Goal: Task Accomplishment & Management: Manage account settings

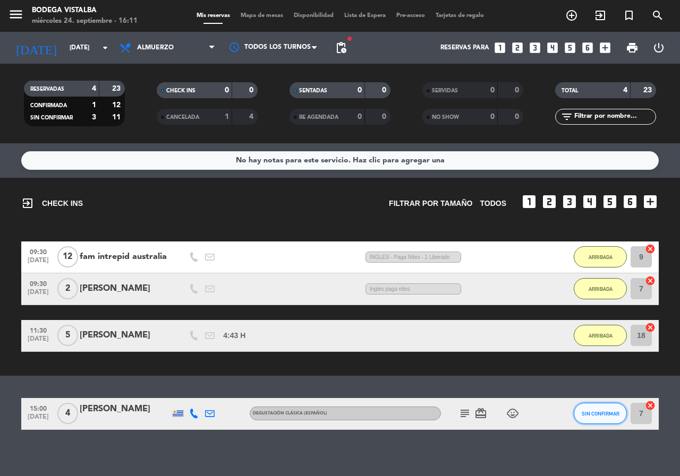
click at [590, 417] on button "SIN CONFIRMAR" at bounding box center [599, 413] width 53 height 21
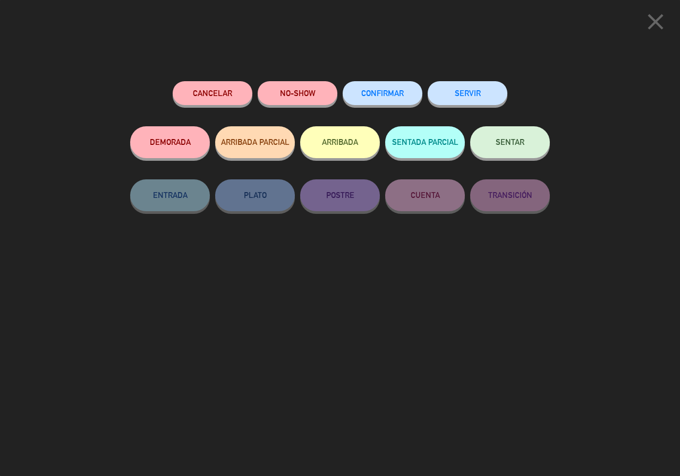
click at [220, 84] on button "Cancelar" at bounding box center [213, 93] width 80 height 24
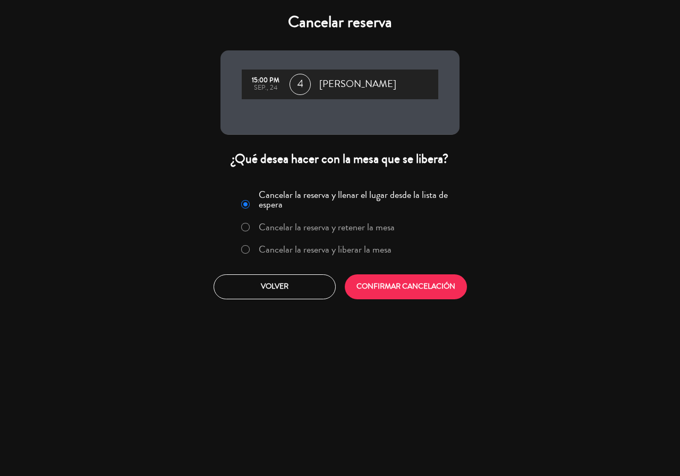
click at [379, 299] on div "Cancelar la reserva y llenar el lugar desde la lista de espera Cancelar la rese…" at bounding box center [339, 242] width 255 height 128
click at [380, 298] on button "CONFIRMAR CANCELACIÓN" at bounding box center [406, 287] width 122 height 25
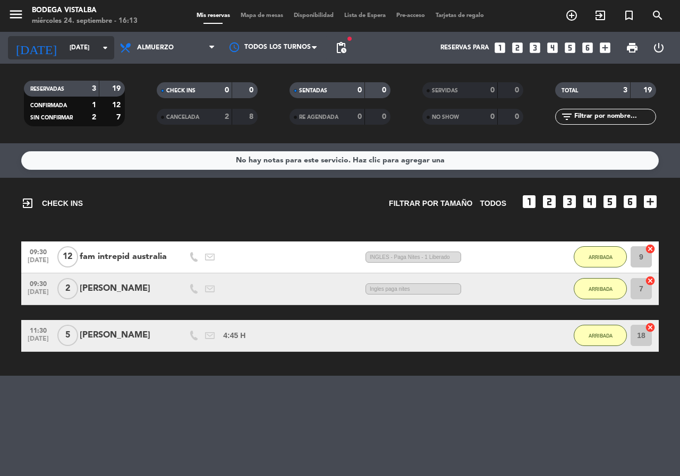
click at [64, 52] on input "[DATE]" at bounding box center [106, 48] width 84 height 18
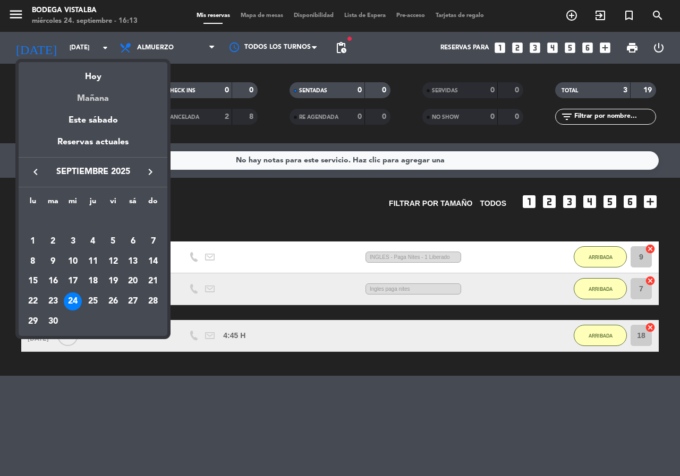
click at [83, 102] on div "Mañana" at bounding box center [93, 95] width 149 height 22
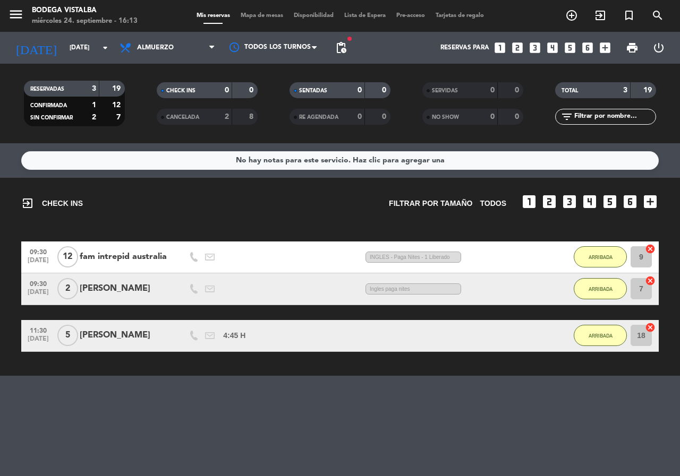
type input "[DEMOGRAPHIC_DATA][DATE]"
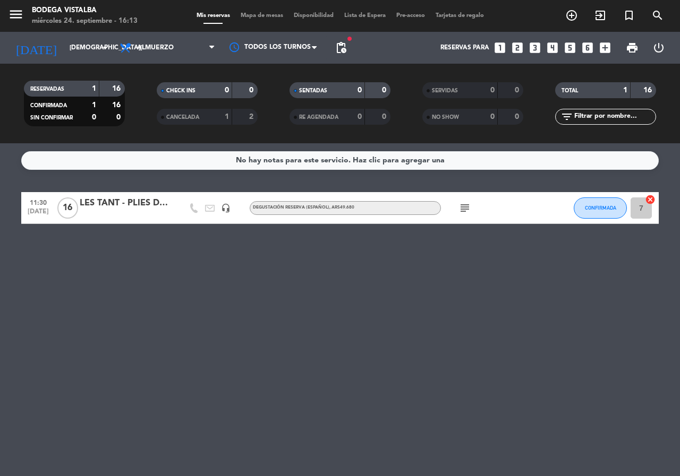
click at [467, 204] on icon "subject" at bounding box center [464, 208] width 13 height 13
click at [136, 199] on div "LES TANT - PLIES DU ROUGE" at bounding box center [125, 203] width 90 height 14
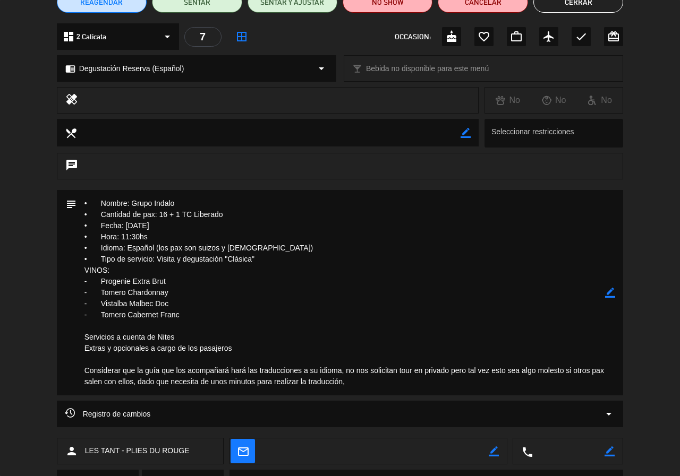
scroll to position [104, 0]
click at [581, 7] on button "Cerrar" at bounding box center [578, 2] width 90 height 21
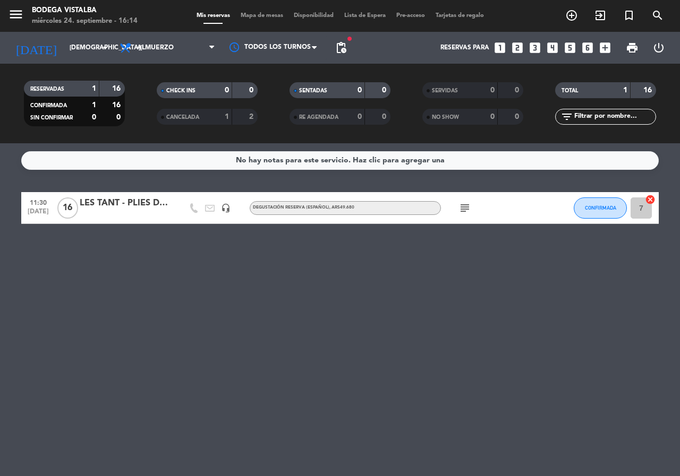
click at [100, 209] on div "LES TANT - PLIES DU ROUGE" at bounding box center [125, 203] width 90 height 14
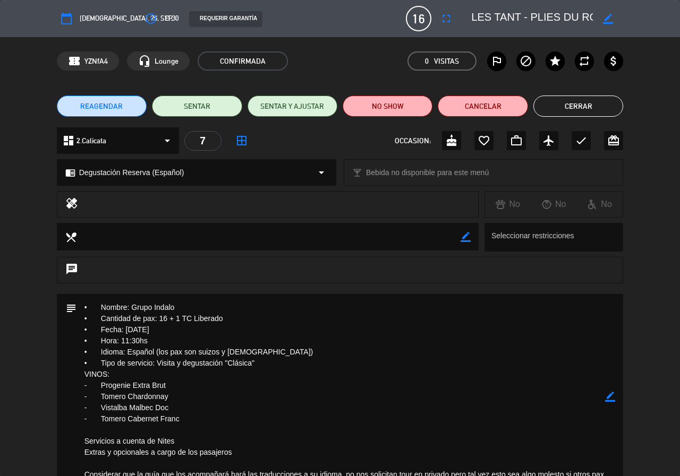
click at [570, 98] on button "Cerrar" at bounding box center [578, 106] width 90 height 21
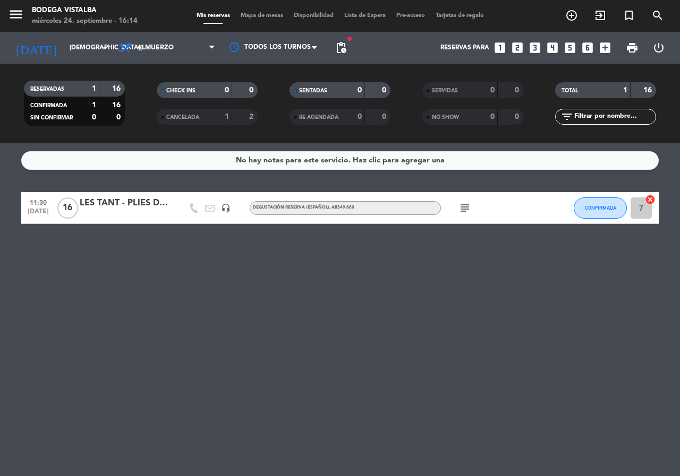
drag, startPoint x: 33, startPoint y: 209, endPoint x: 32, endPoint y: 241, distance: 31.3
click at [33, 209] on span "[DATE]" at bounding box center [38, 214] width 27 height 12
click at [465, 208] on icon "subject" at bounding box center [464, 208] width 13 height 13
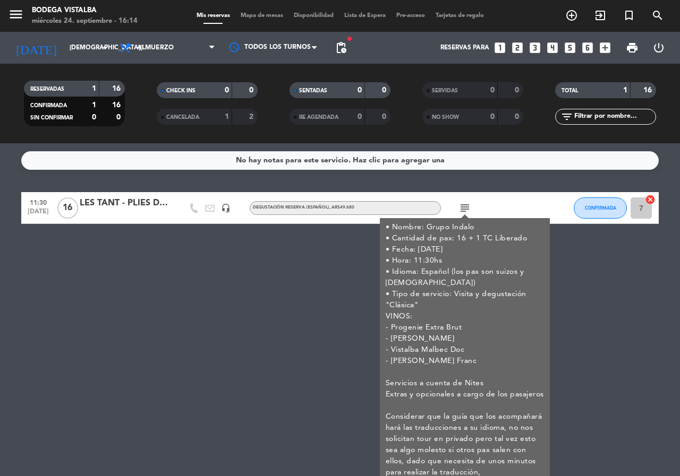
click at [604, 297] on div "No hay notas para este servicio. Haz clic para agregar una 11:30 [DATE] LES TAN…" at bounding box center [340, 309] width 680 height 333
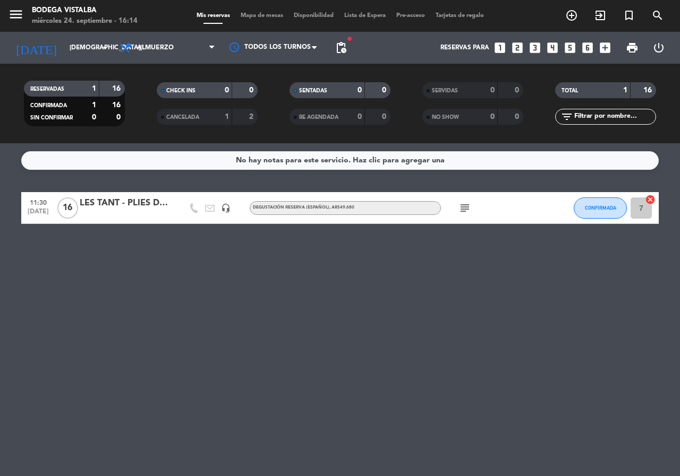
click at [121, 204] on div "LES TANT - PLIES DU ROUGE" at bounding box center [125, 203] width 90 height 14
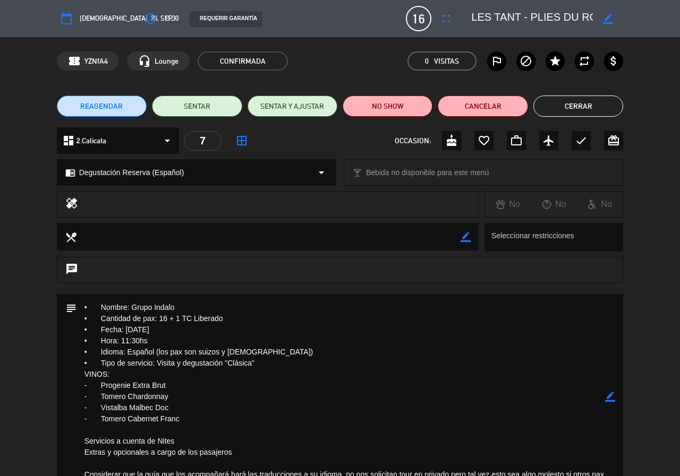
click at [605, 17] on icon "border_color" at bounding box center [608, 19] width 10 height 10
click at [483, 14] on textarea at bounding box center [532, 18] width 122 height 19
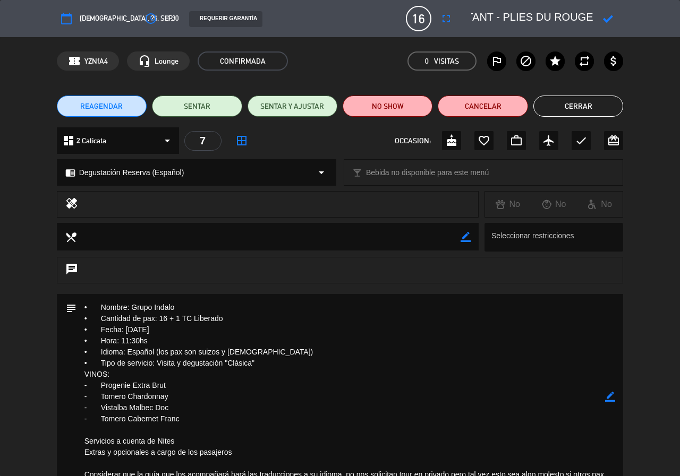
click at [483, 14] on textarea at bounding box center [532, 18] width 122 height 19
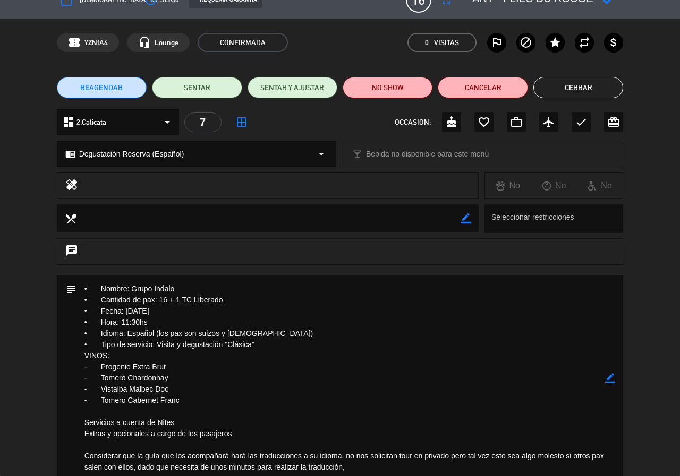
scroll to position [0, 0]
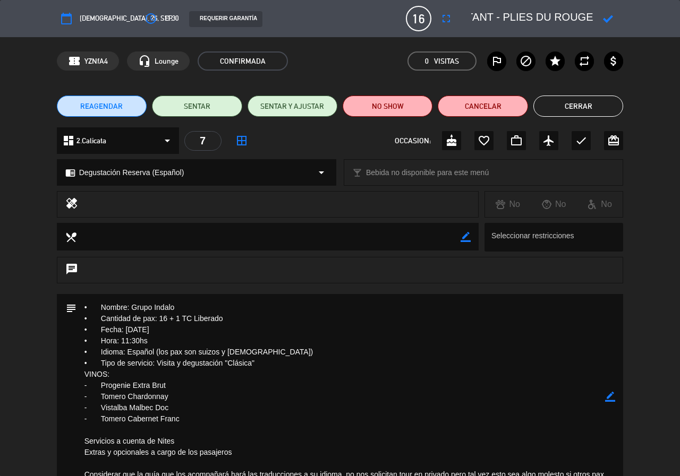
click at [578, 106] on button "Cerrar" at bounding box center [578, 106] width 90 height 21
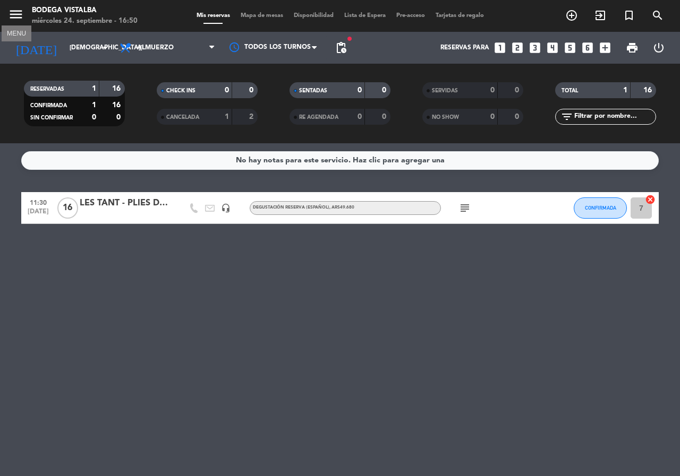
click at [20, 14] on icon "menu" at bounding box center [16, 14] width 16 height 16
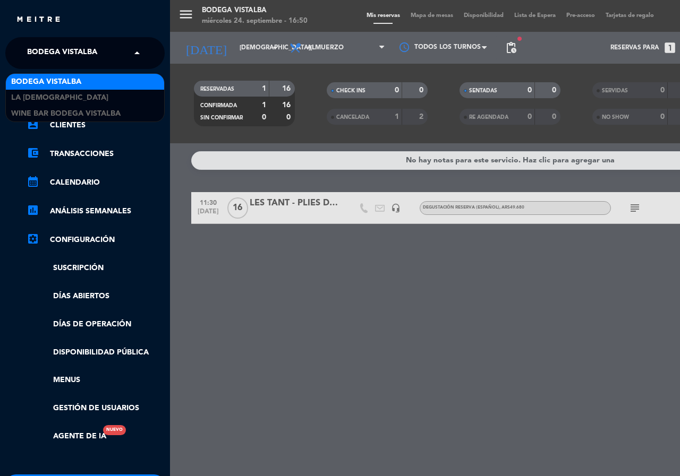
click at [134, 53] on span at bounding box center [140, 53] width 18 height 22
click at [88, 78] on div "BODEGA VISTALBA" at bounding box center [85, 82] width 158 height 16
click at [137, 50] on span at bounding box center [140, 53] width 18 height 22
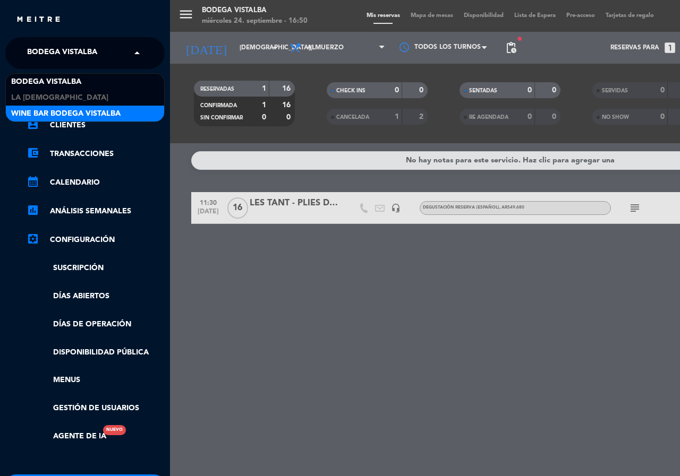
click at [114, 113] on span "Wine Bar Bodega Vistalba" at bounding box center [65, 114] width 109 height 12
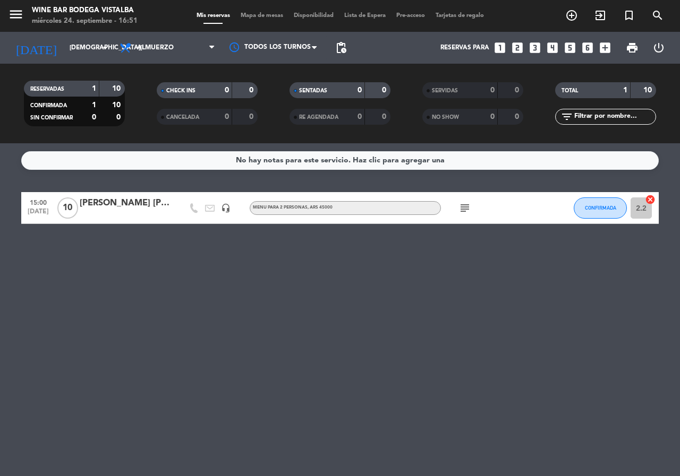
click at [281, 210] on div "MENU PARA 2 PERSONAS , ARS 45000" at bounding box center [293, 207] width 80 height 7
